Goal: Information Seeking & Learning: Learn about a topic

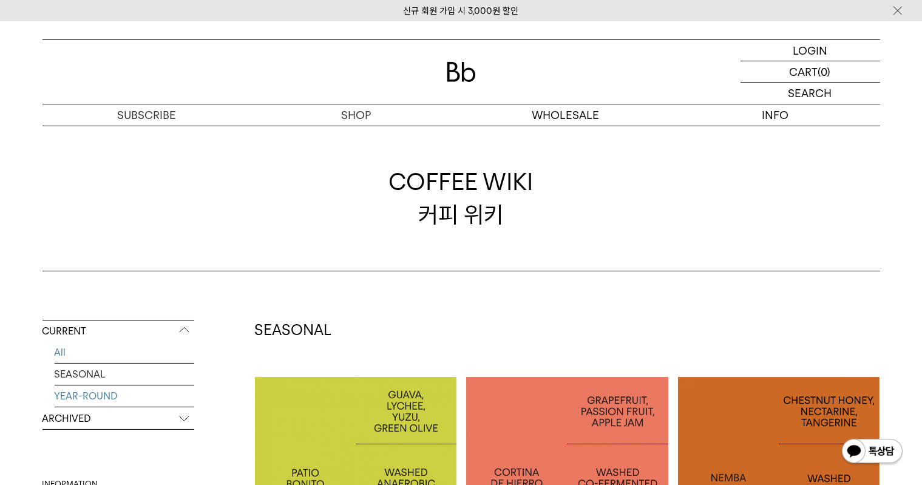
click at [85, 403] on link "YEAR-ROUND" at bounding box center [125, 396] width 140 height 21
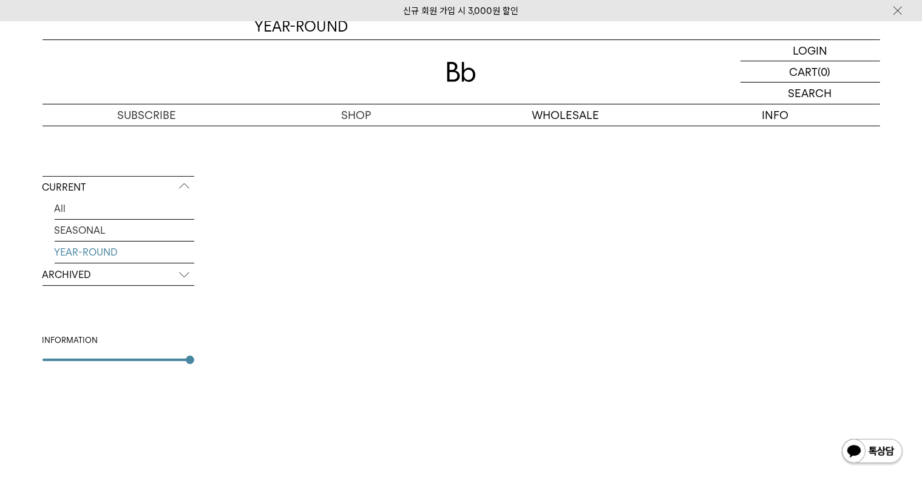
scroll to position [304, 0]
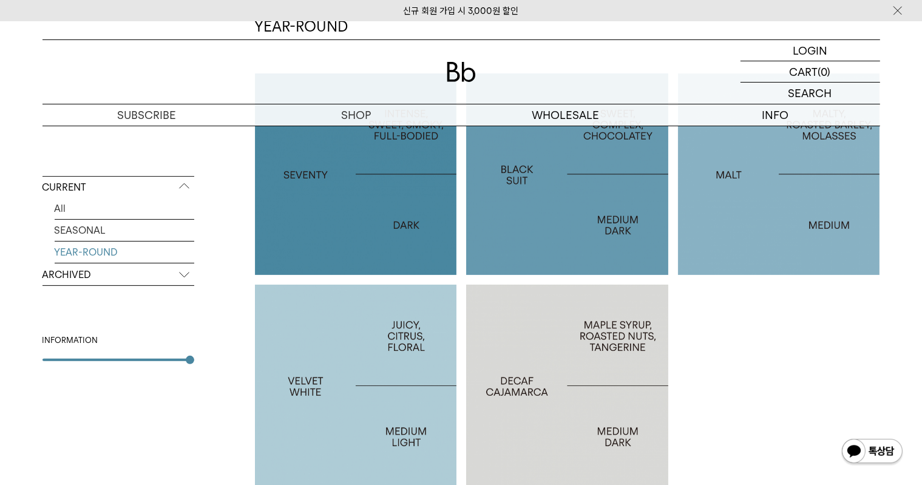
click at [374, 416] on div at bounding box center [356, 386] width 202 height 202
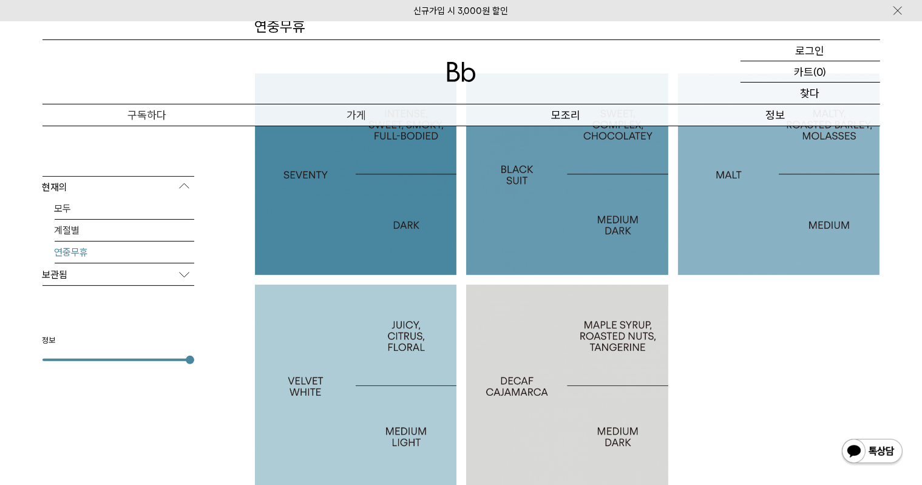
click at [125, 276] on p "보관됨" at bounding box center [119, 275] width 152 height 22
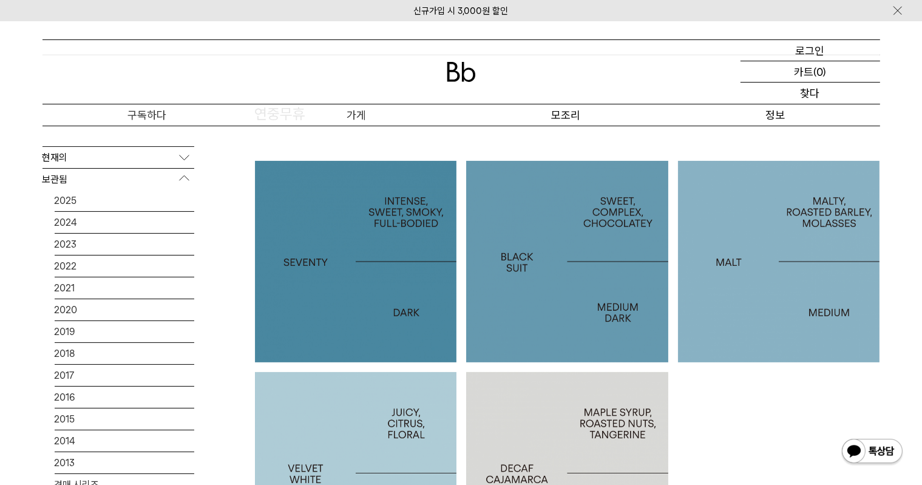
scroll to position [121, 0]
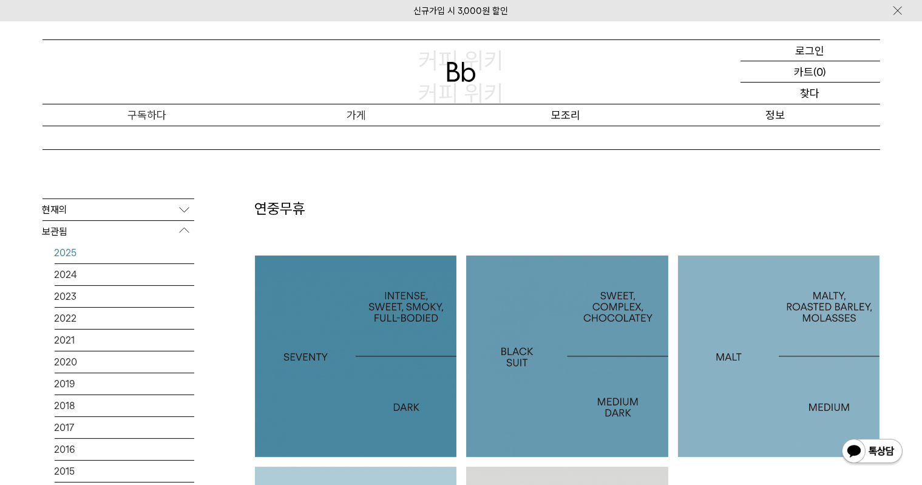
click at [98, 250] on link "2025" at bounding box center [125, 252] width 140 height 21
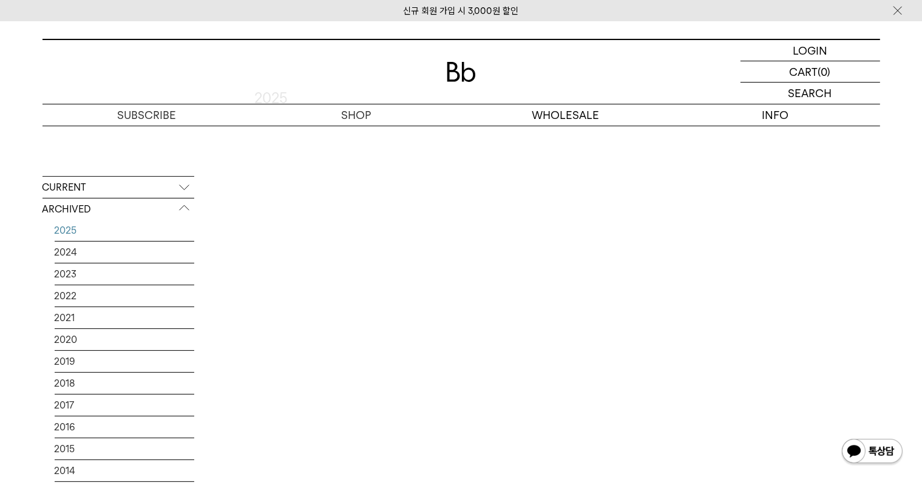
scroll to position [304, 0]
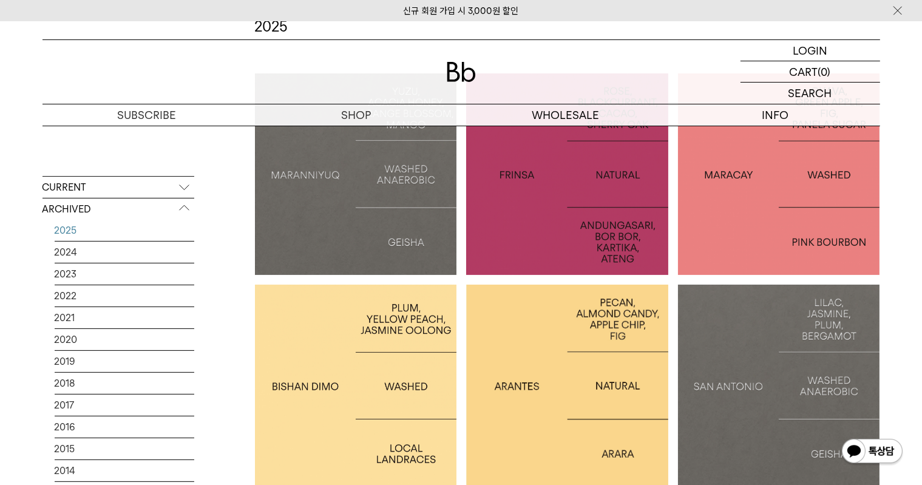
click at [410, 391] on p "ETHIOPIA [PERSON_NAME]" at bounding box center [356, 386] width 202 height 18
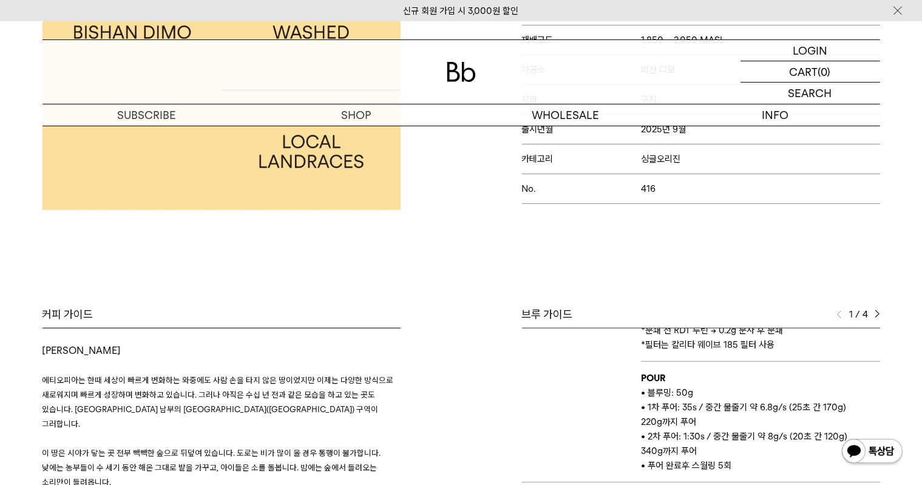
scroll to position [304, 0]
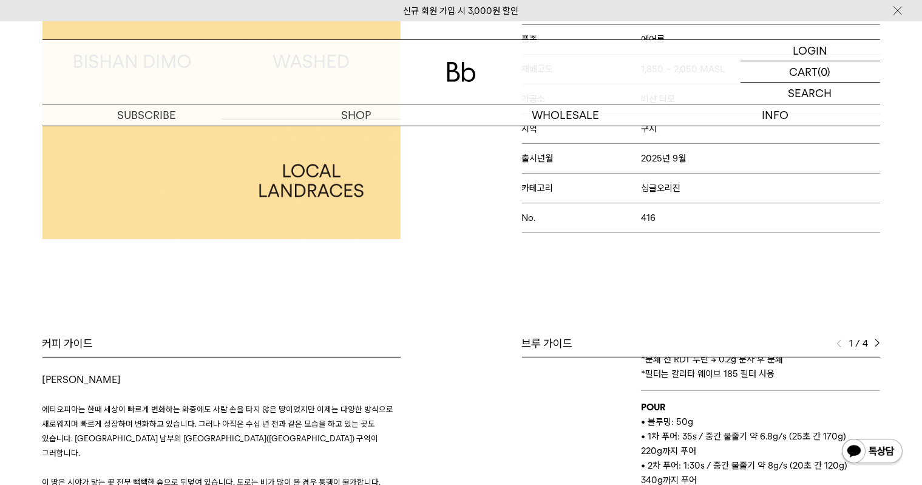
click at [875, 343] on img at bounding box center [877, 343] width 5 height 9
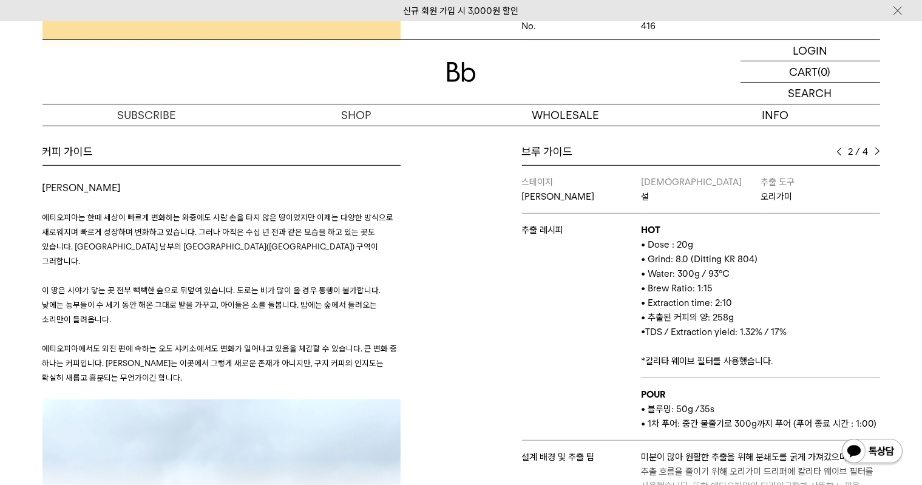
scroll to position [425, 0]
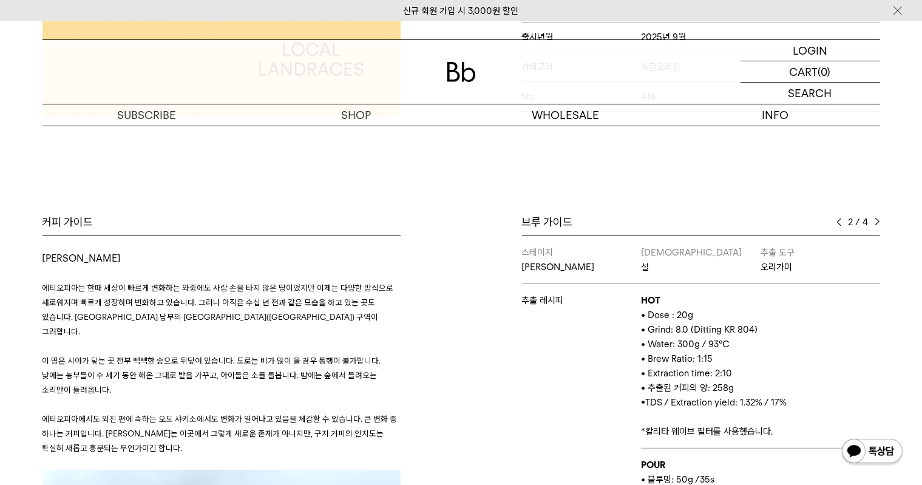
click at [875, 220] on img at bounding box center [877, 222] width 5 height 9
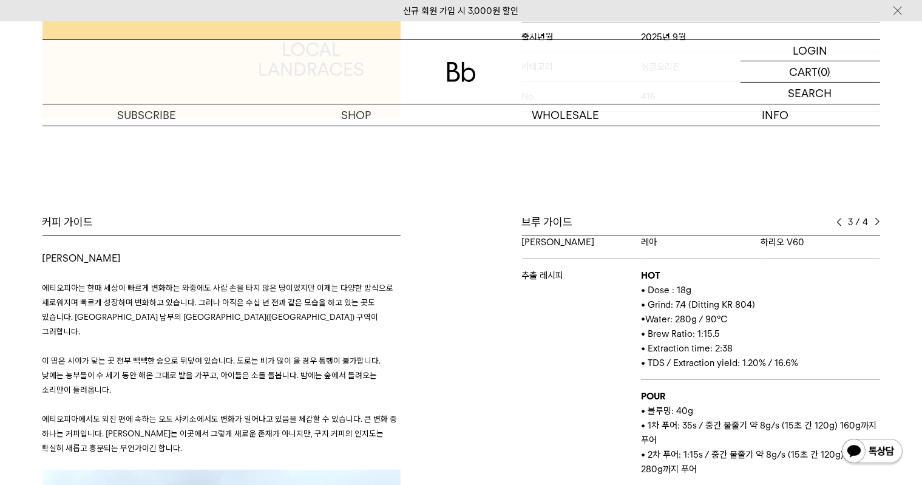
scroll to position [0, 0]
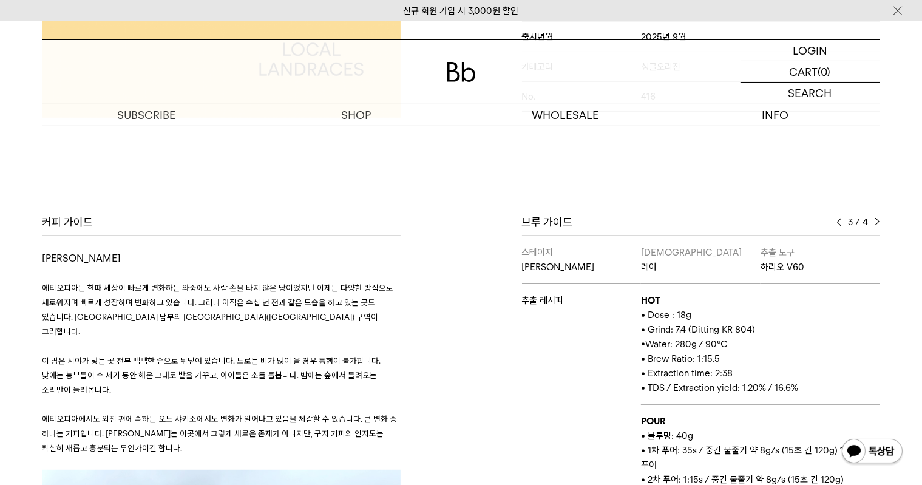
click at [875, 219] on img at bounding box center [877, 222] width 5 height 9
click at [838, 222] on img at bounding box center [839, 222] width 5 height 9
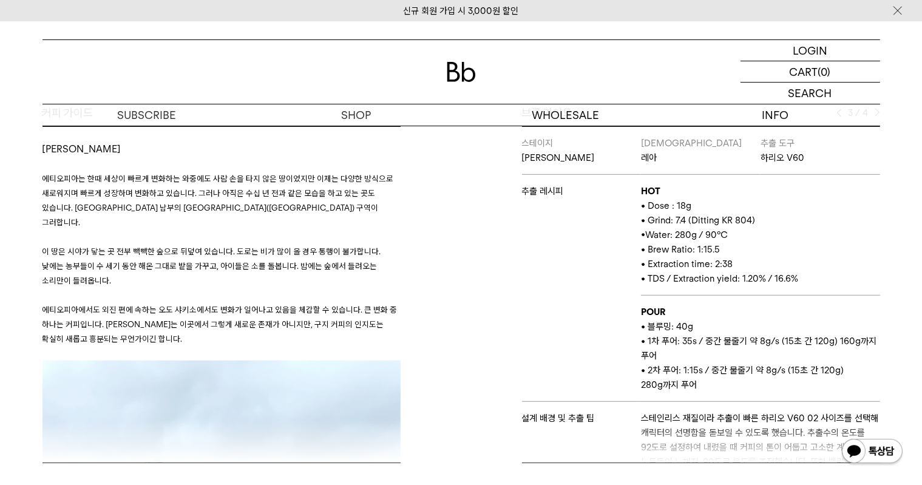
scroll to position [486, 0]
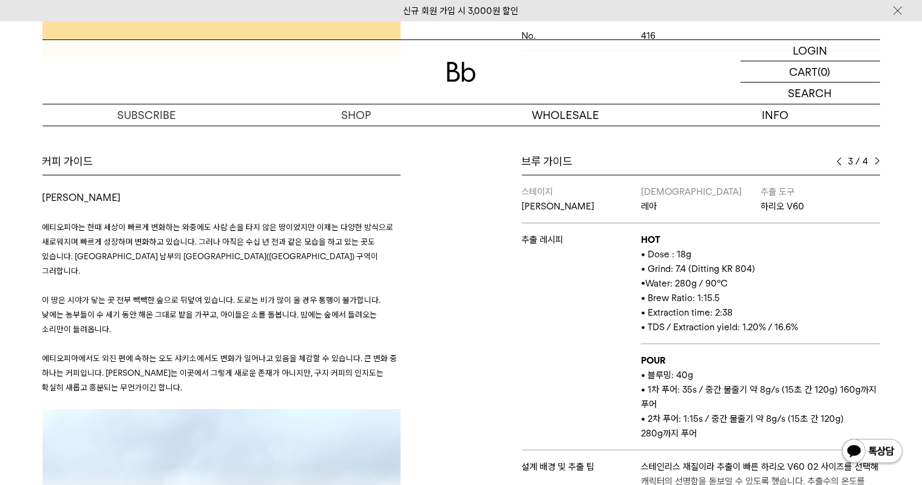
click at [844, 162] on div "3 / 4" at bounding box center [859, 161] width 44 height 15
click at [840, 162] on img at bounding box center [839, 161] width 5 height 9
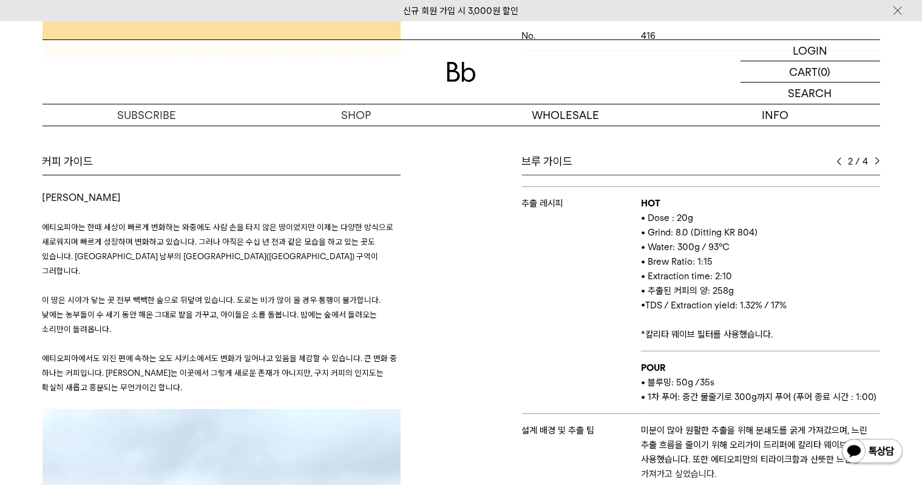
scroll to position [0, 0]
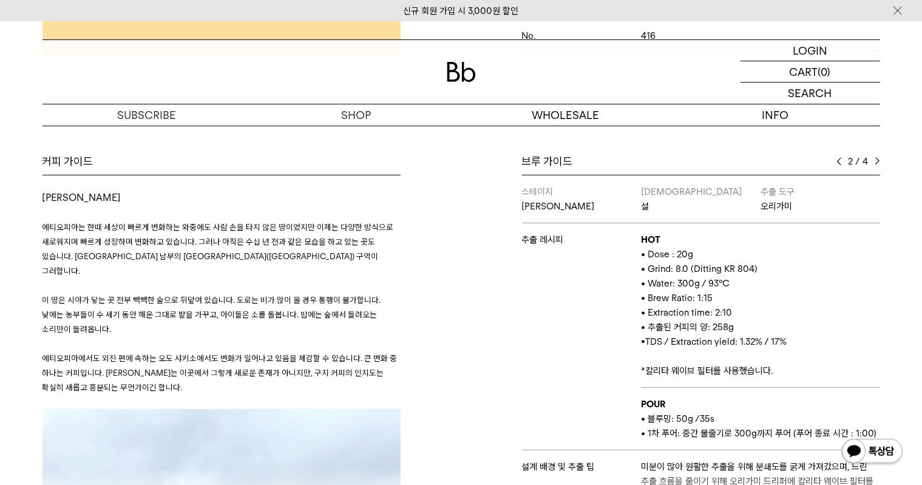
click at [838, 162] on img at bounding box center [839, 161] width 5 height 9
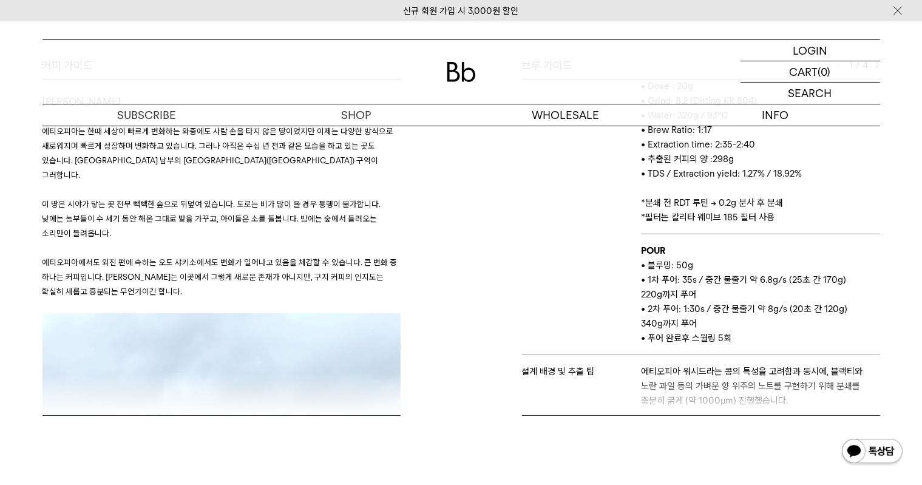
scroll to position [486, 0]
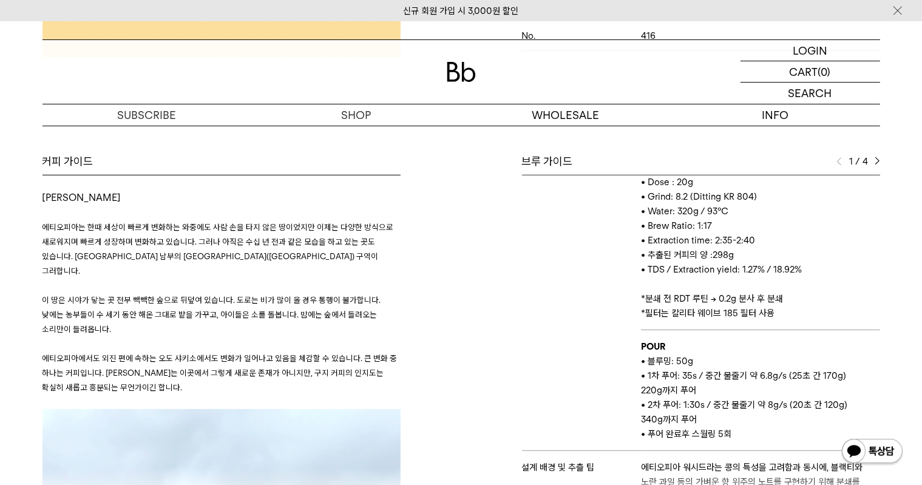
click at [873, 156] on div "1 / 4" at bounding box center [859, 161] width 44 height 15
click at [877, 162] on img at bounding box center [877, 161] width 5 height 9
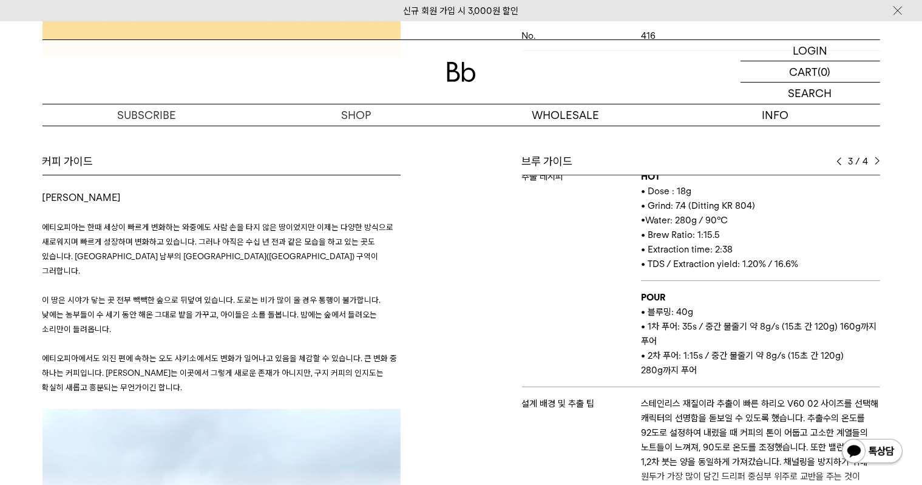
click at [877, 162] on img at bounding box center [877, 161] width 5 height 9
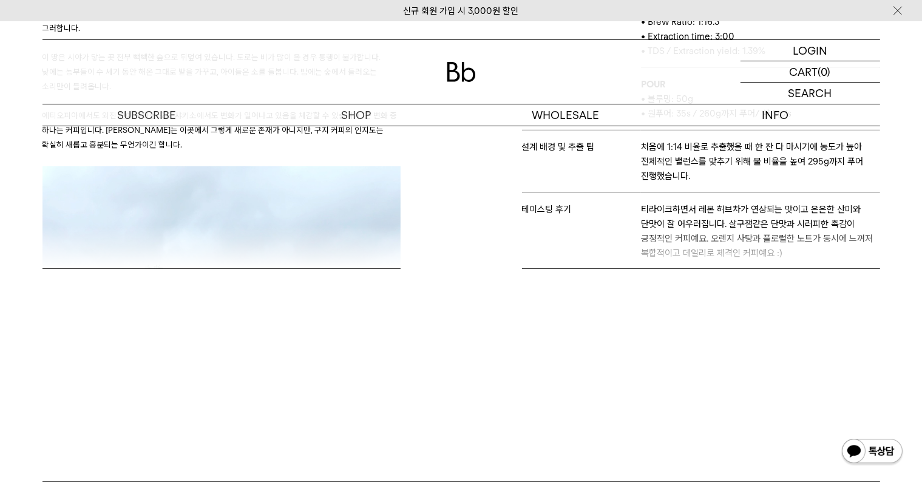
scroll to position [33, 0]
click at [876, 258] on div "브루 가이드 4 / 4 스테이지 결 바리스타 유 추출 도구 오리가미 추출 레시피 HOT • Dose : 20g • Grind: 8.2 (Dit…" at bounding box center [673, 90] width 425 height 358
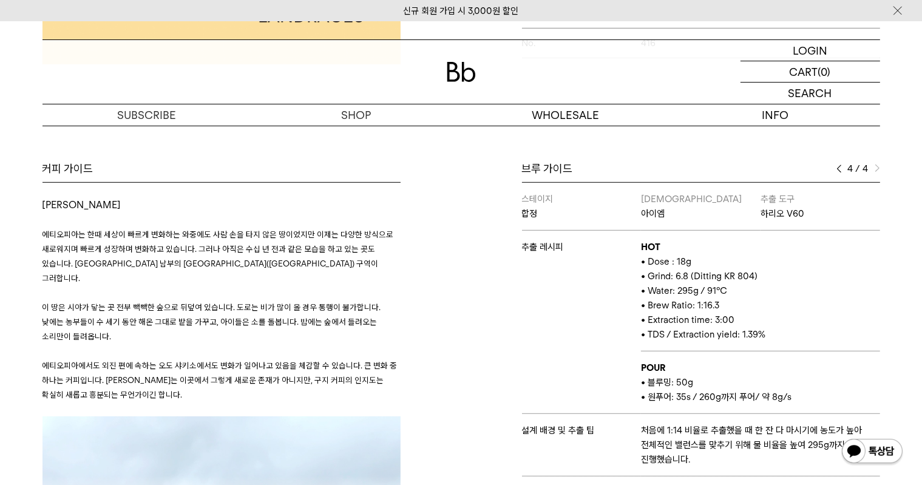
scroll to position [425, 0]
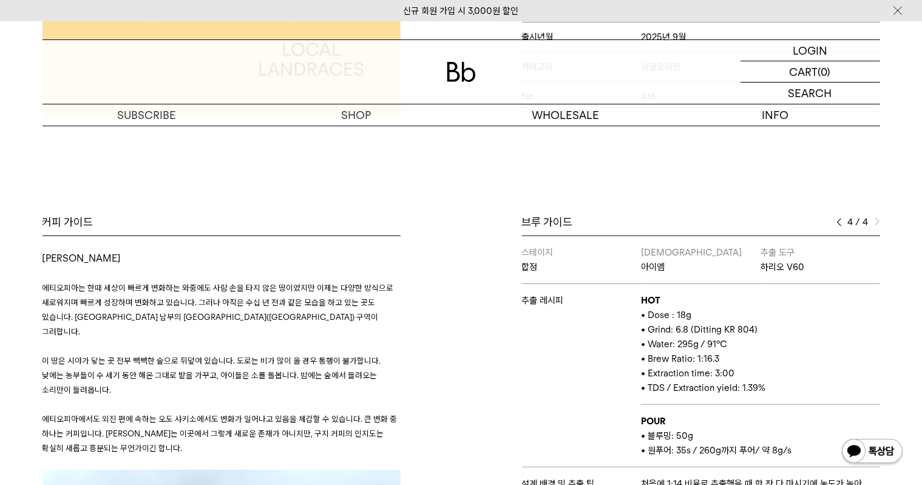
click at [843, 219] on div "4 / 4" at bounding box center [859, 222] width 44 height 15
click at [846, 223] on div "4 / 4" at bounding box center [859, 222] width 44 height 15
click at [840, 223] on img at bounding box center [839, 222] width 5 height 9
click at [848, 220] on span "3" at bounding box center [850, 222] width 5 height 15
click at [840, 221] on img at bounding box center [839, 222] width 5 height 9
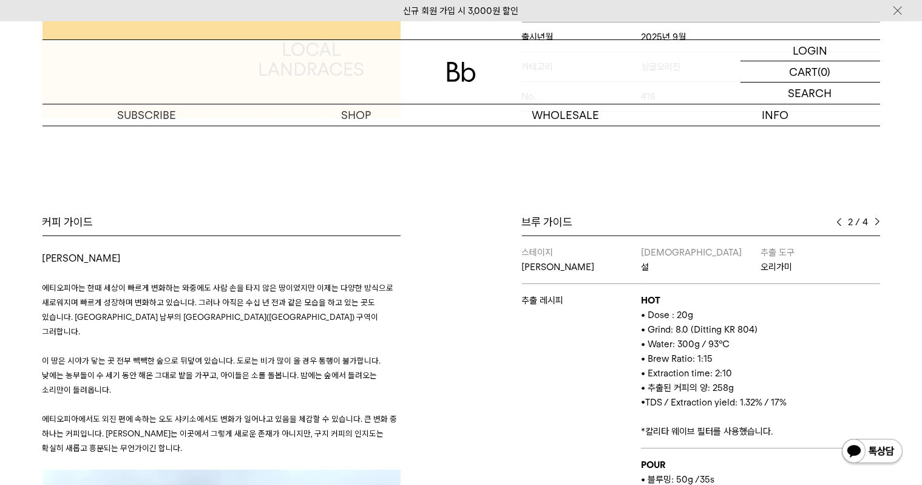
click at [840, 221] on img at bounding box center [839, 222] width 5 height 9
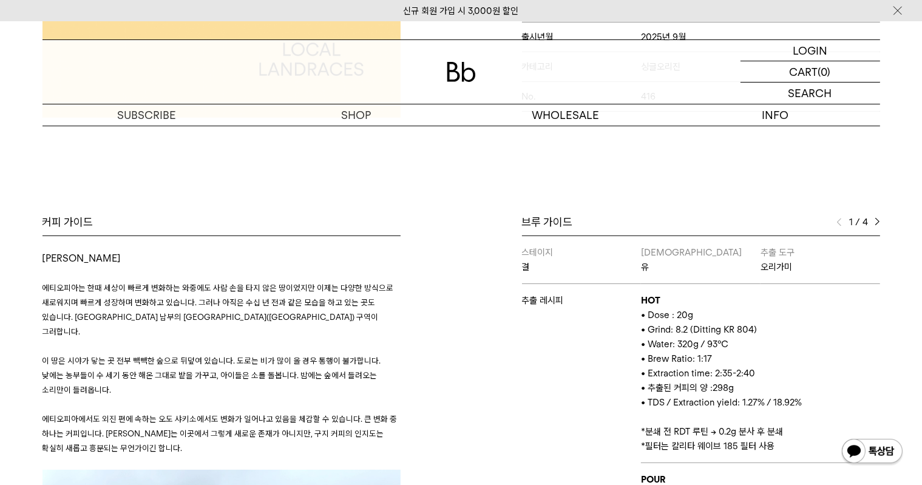
click at [875, 220] on img at bounding box center [877, 222] width 5 height 9
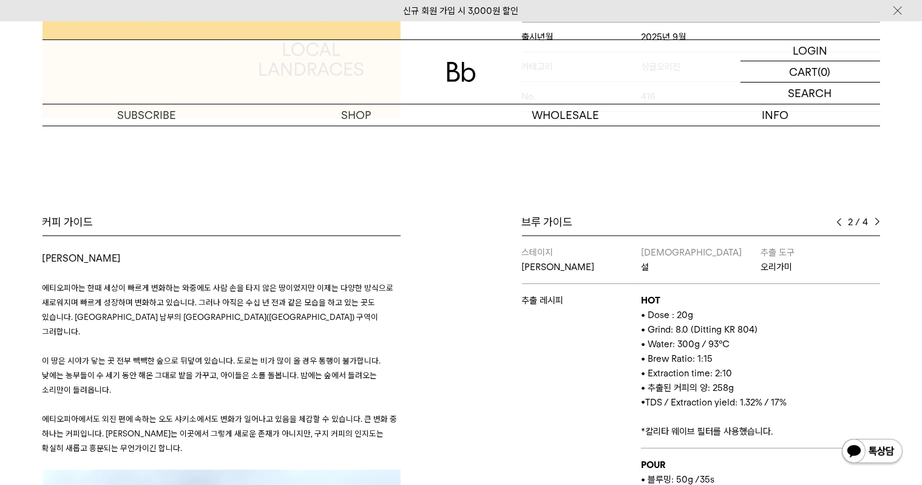
click at [875, 223] on img at bounding box center [877, 222] width 5 height 9
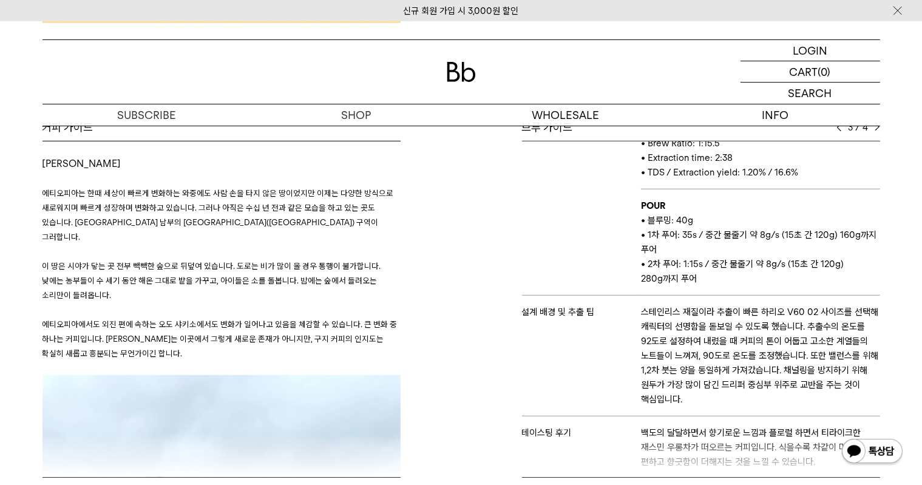
scroll to position [546, 0]
